Goal: Information Seeking & Learning: Learn about a topic

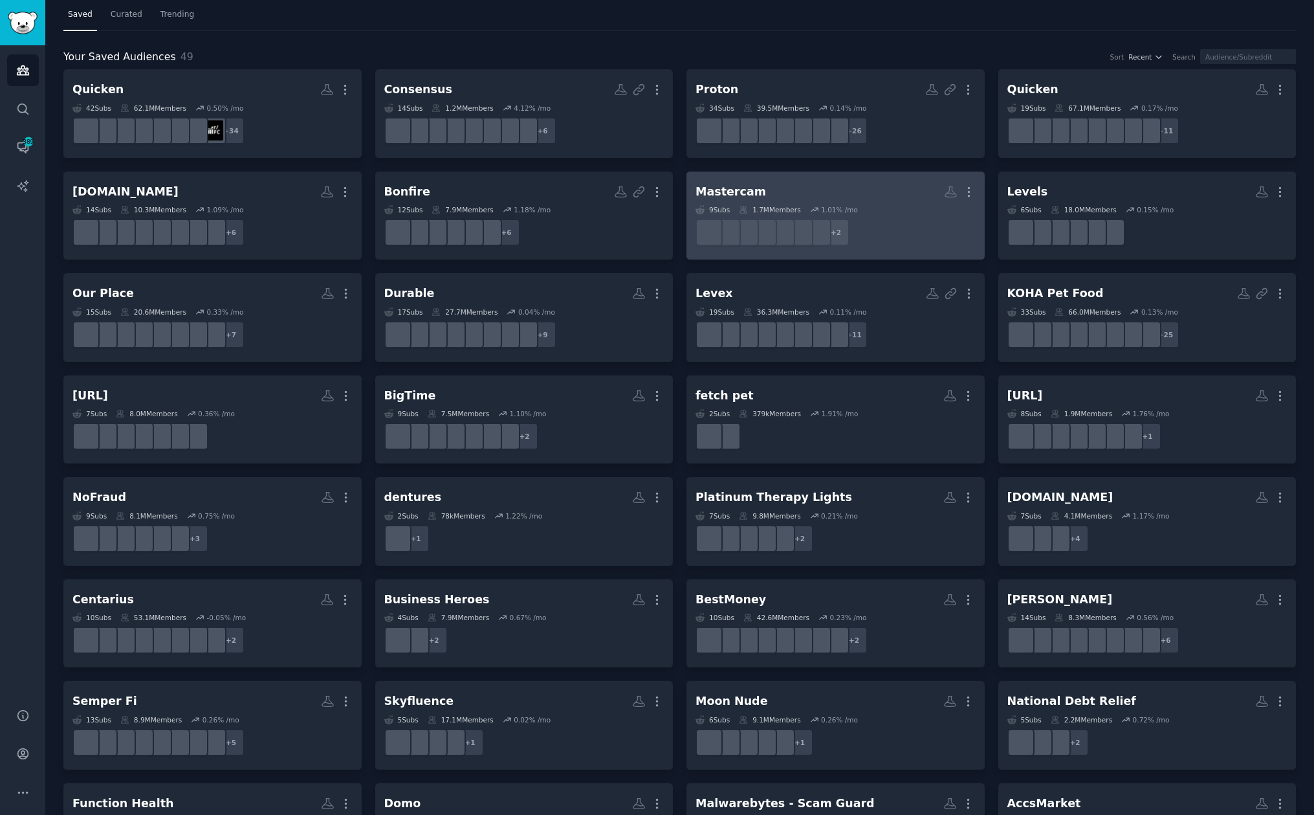
scroll to position [50, 0]
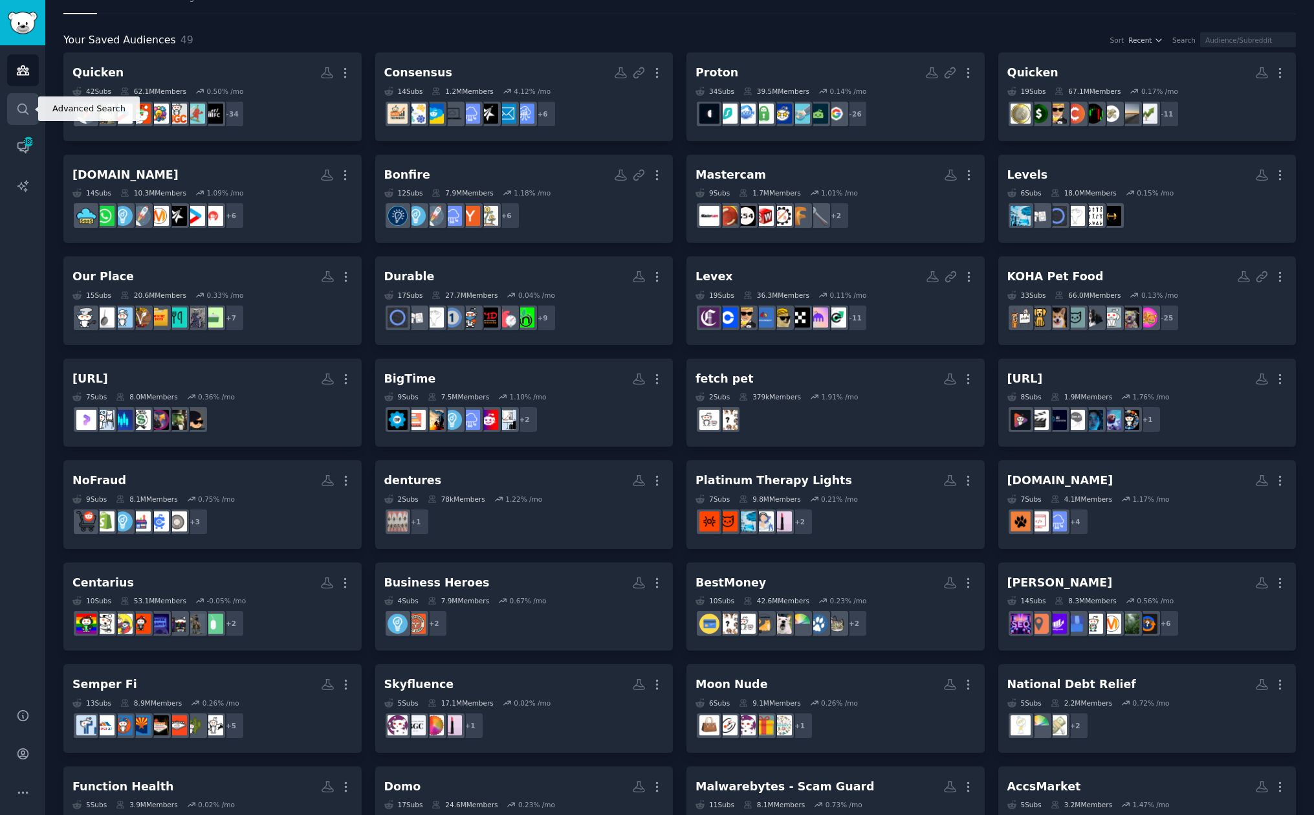
click at [28, 102] on icon "Sidebar" at bounding box center [23, 109] width 14 height 14
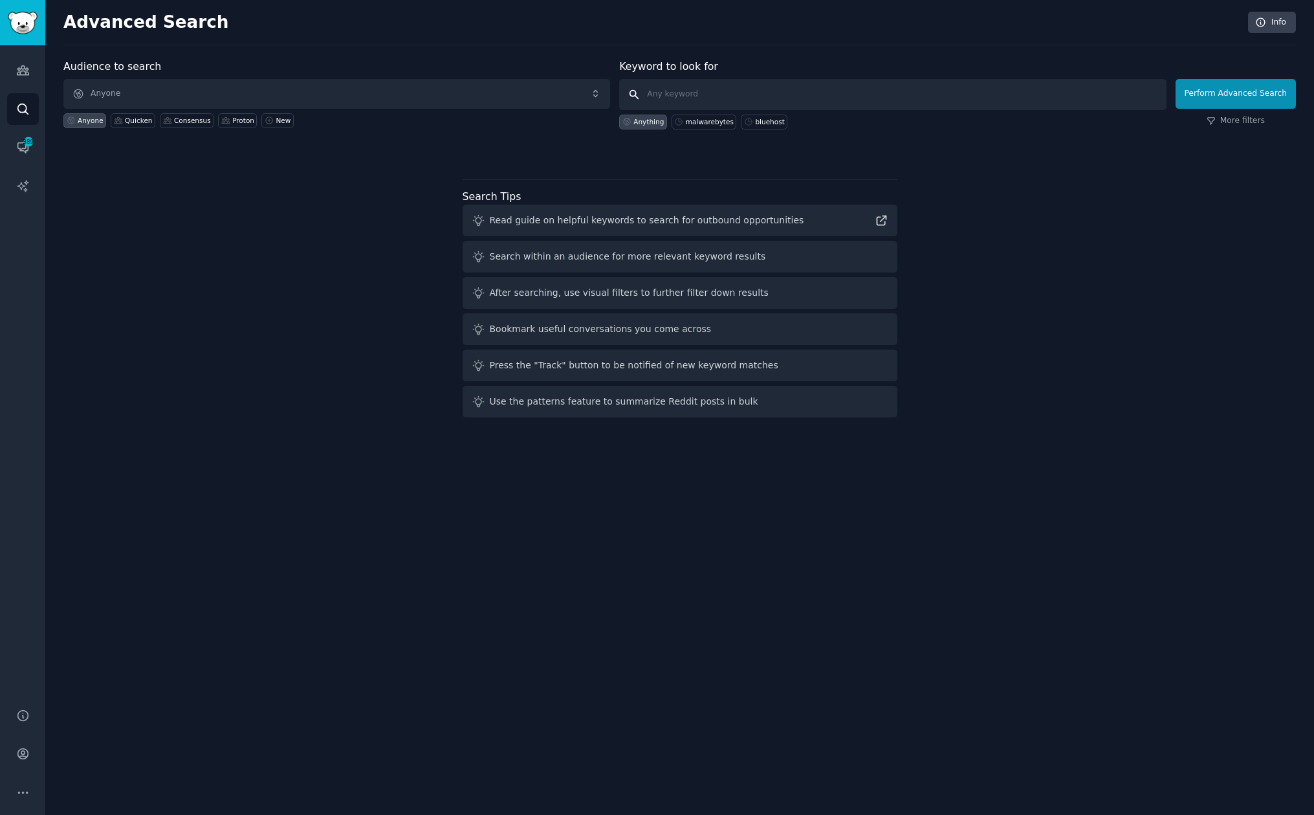
click at [828, 95] on input "text" at bounding box center [892, 94] width 547 height 31
type input "dezctop"
click button "Perform Advanced Search" at bounding box center [1236, 94] width 120 height 30
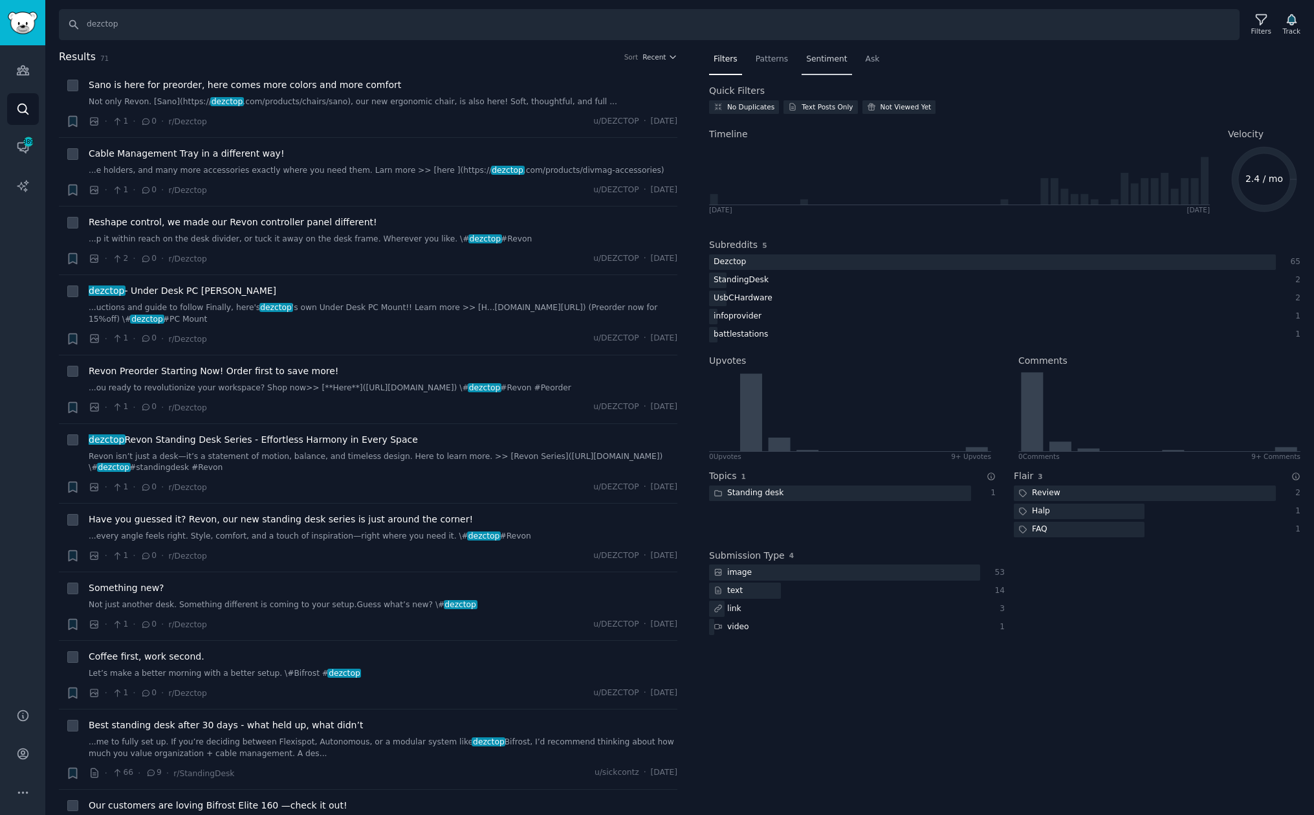
click at [833, 60] on span "Sentiment" at bounding box center [826, 60] width 41 height 12
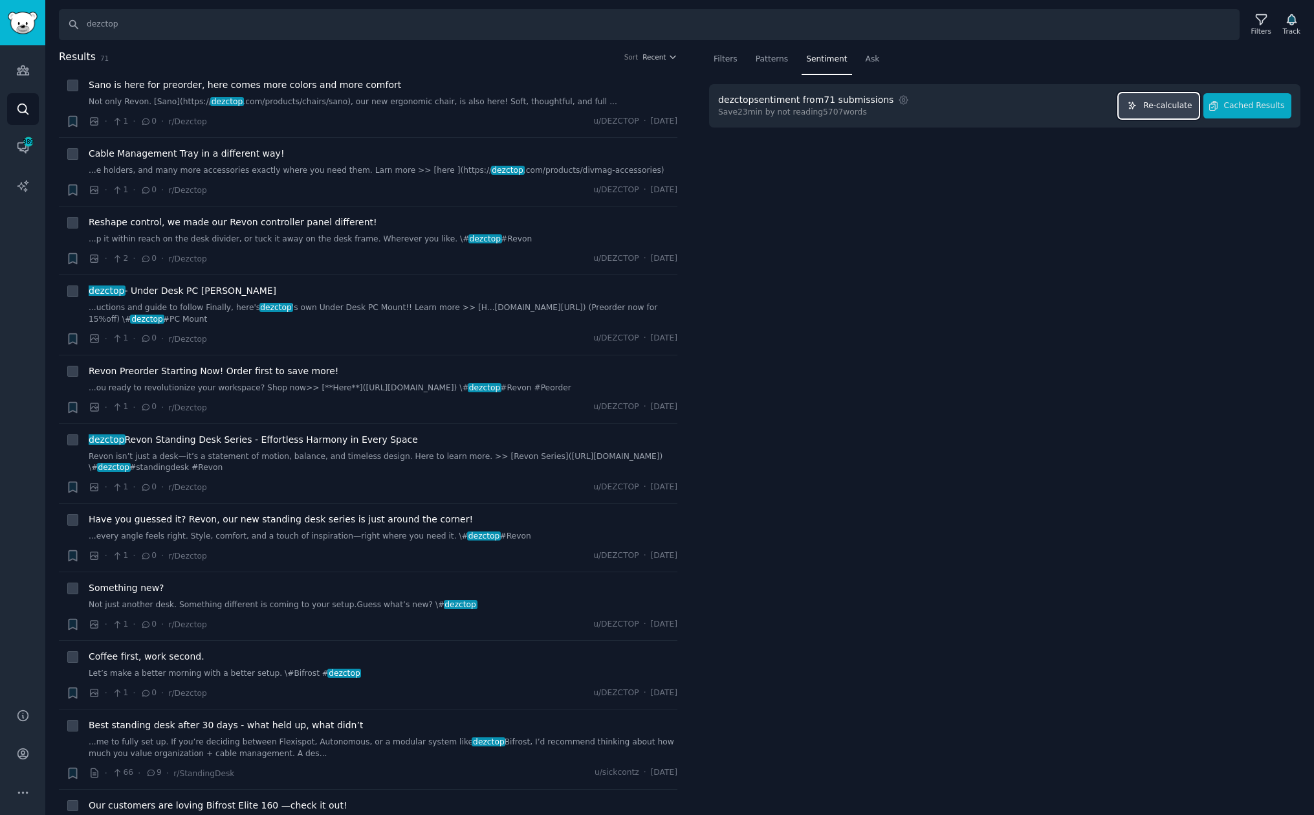
click at [1166, 102] on span "Re-calculate" at bounding box center [1168, 106] width 49 height 12
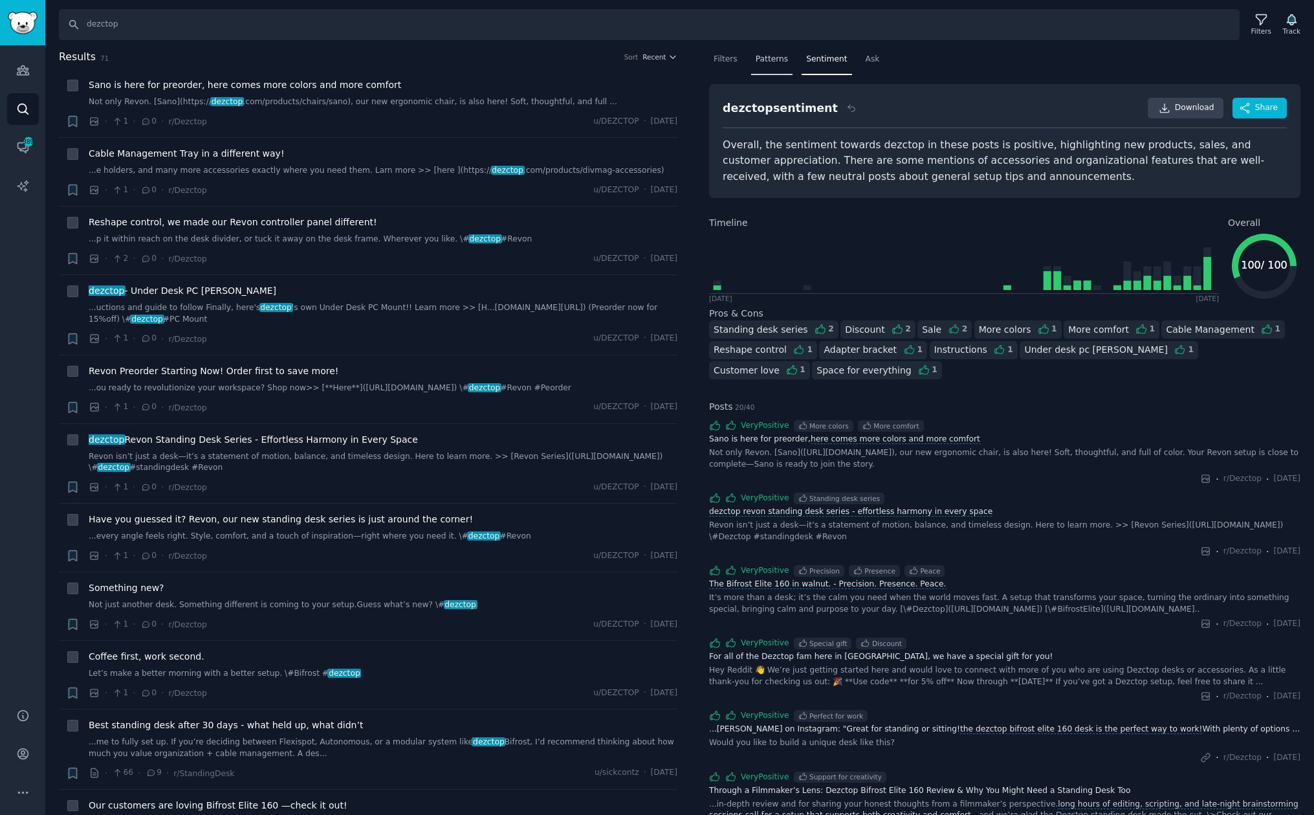
click at [778, 64] on span "Patterns" at bounding box center [772, 60] width 32 height 12
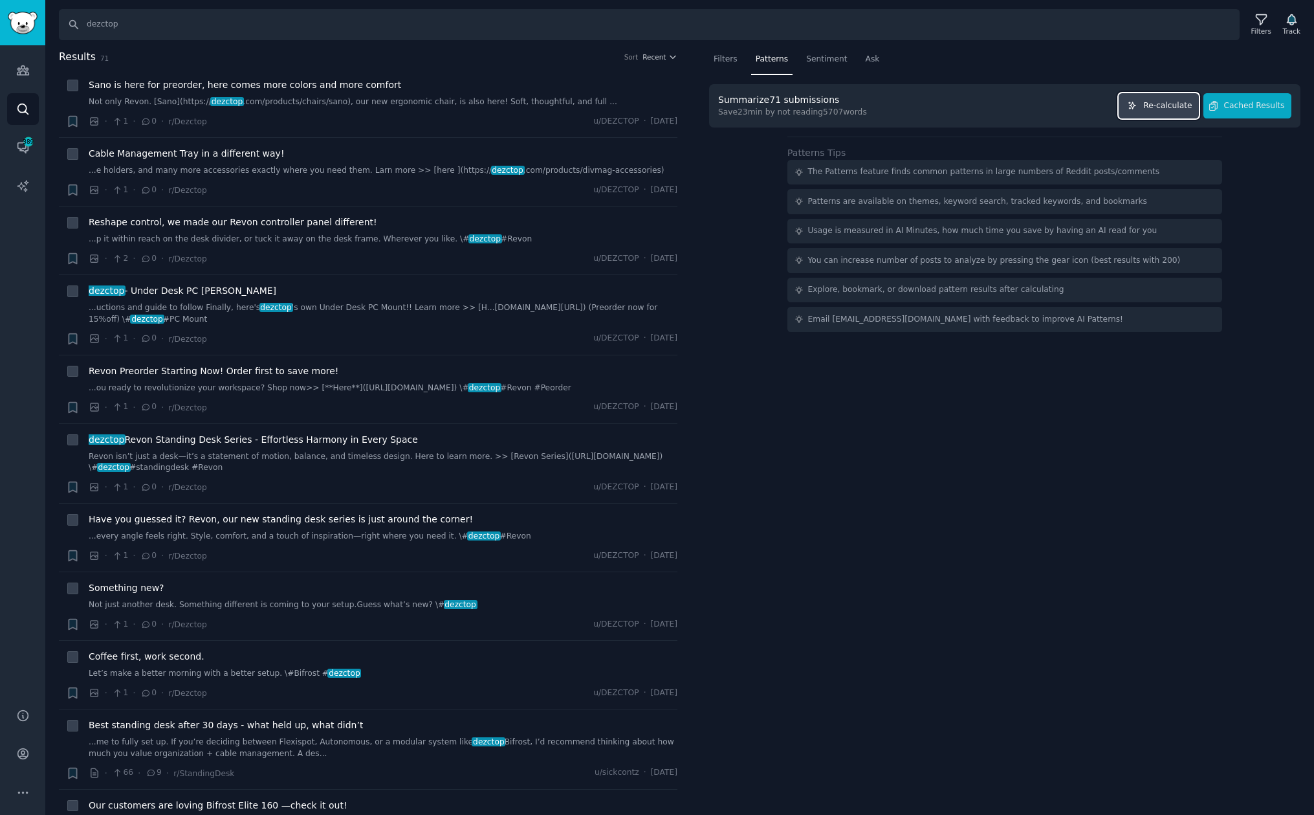
click at [1170, 111] on span "Re-calculate" at bounding box center [1168, 106] width 49 height 12
